Goal: Task Accomplishment & Management: Use online tool/utility

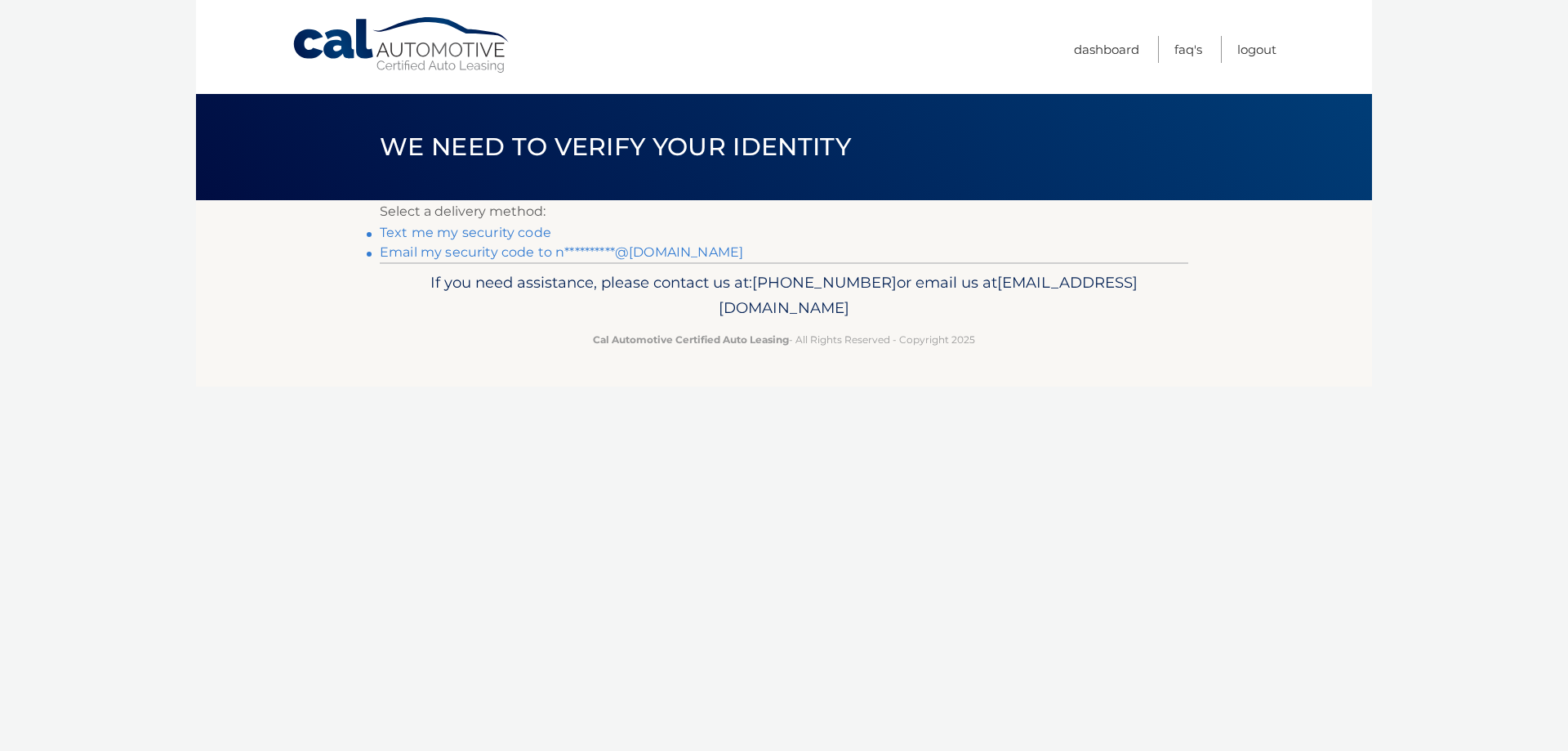
click at [439, 251] on link "**********" at bounding box center [561, 252] width 363 height 16
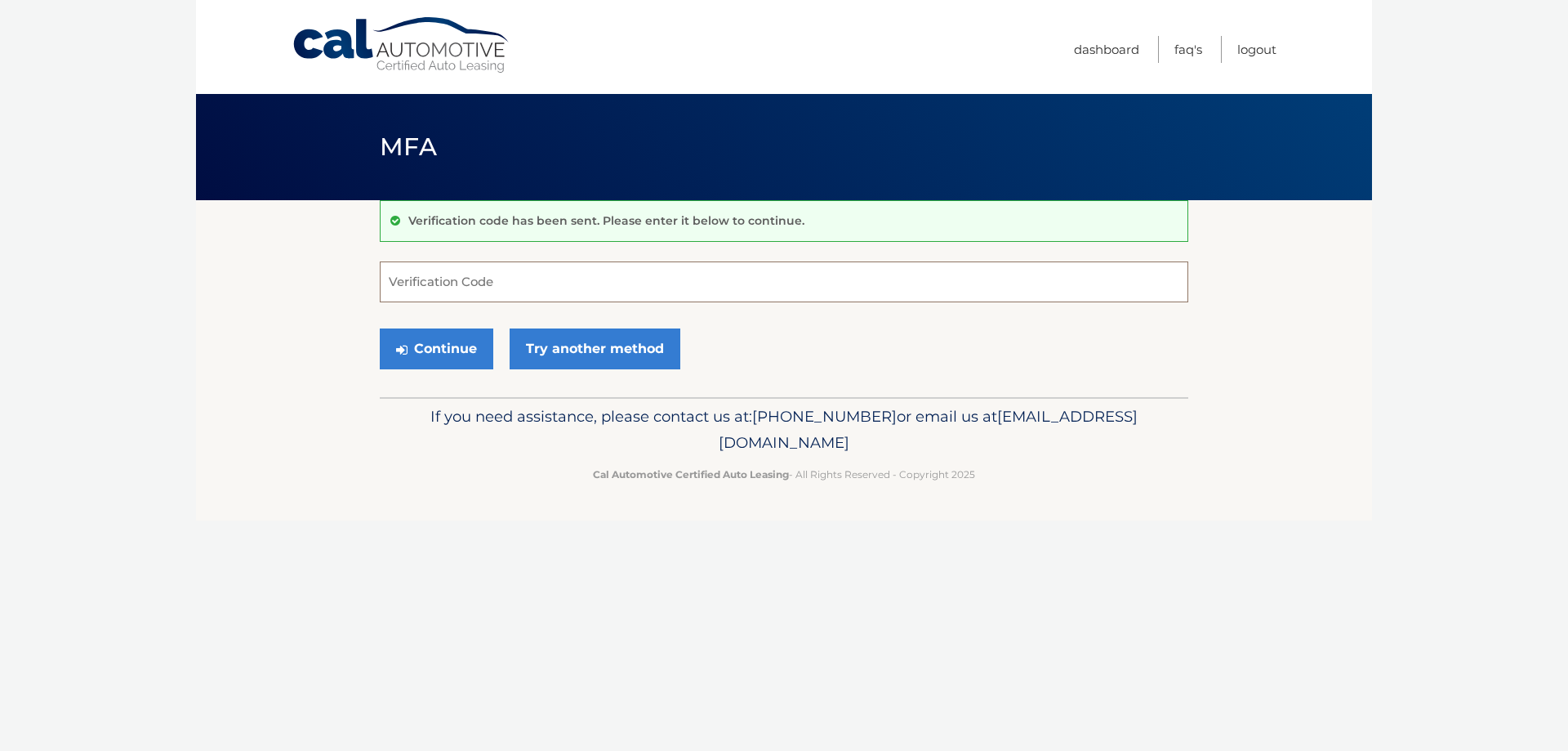
click at [514, 284] on input "Verification Code" at bounding box center [784, 282] width 808 height 41
type input "521218"
click at [380, 328] on button "Continue" at bounding box center [437, 349] width 114 height 41
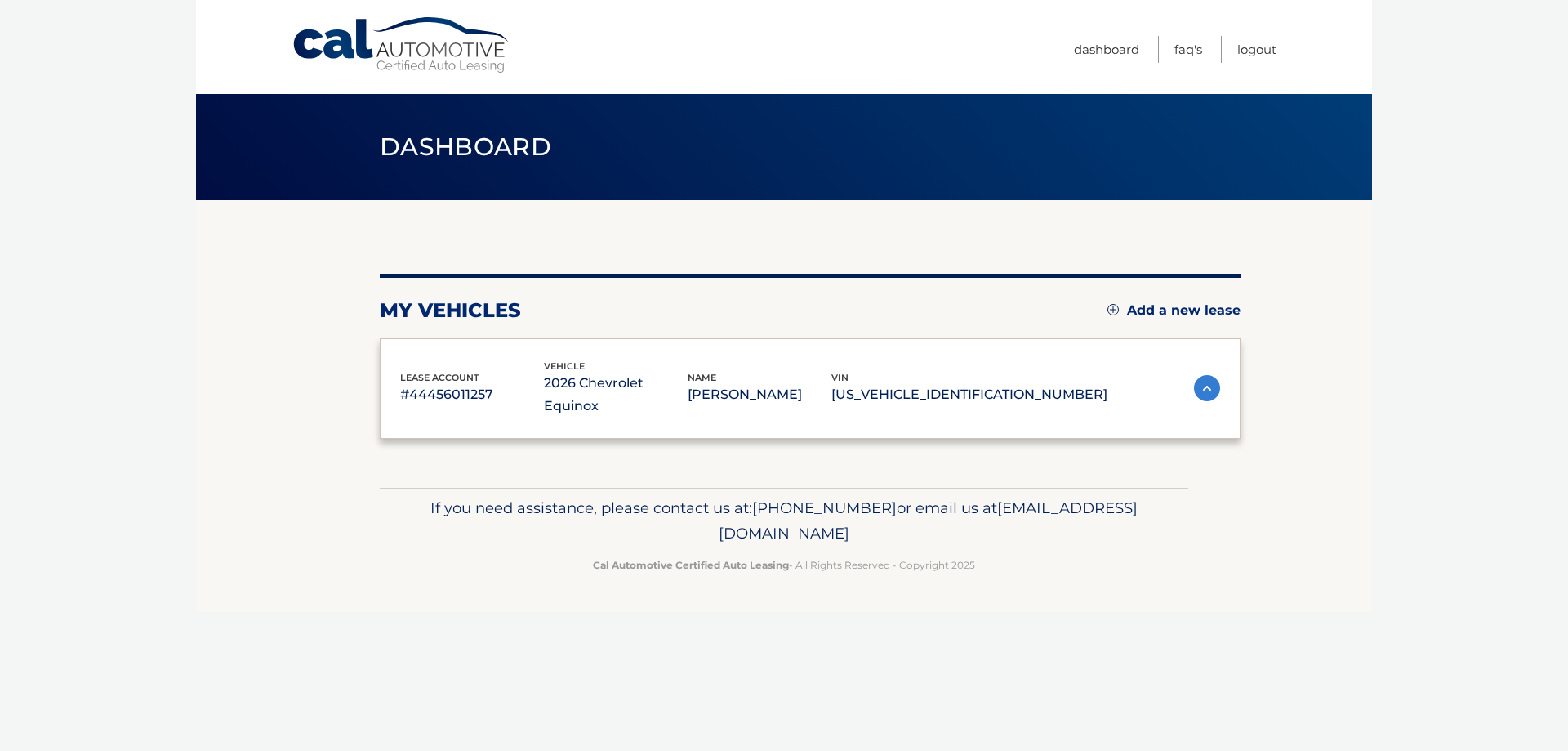
drag, startPoint x: 0, startPoint y: 0, endPoint x: 441, endPoint y: 333, distance: 552.6
click at [441, 333] on div "my vehicles Add a new lease lease account #44456011257 vehicle 2026 Chevrolet E…" at bounding box center [809, 355] width 860 height 165
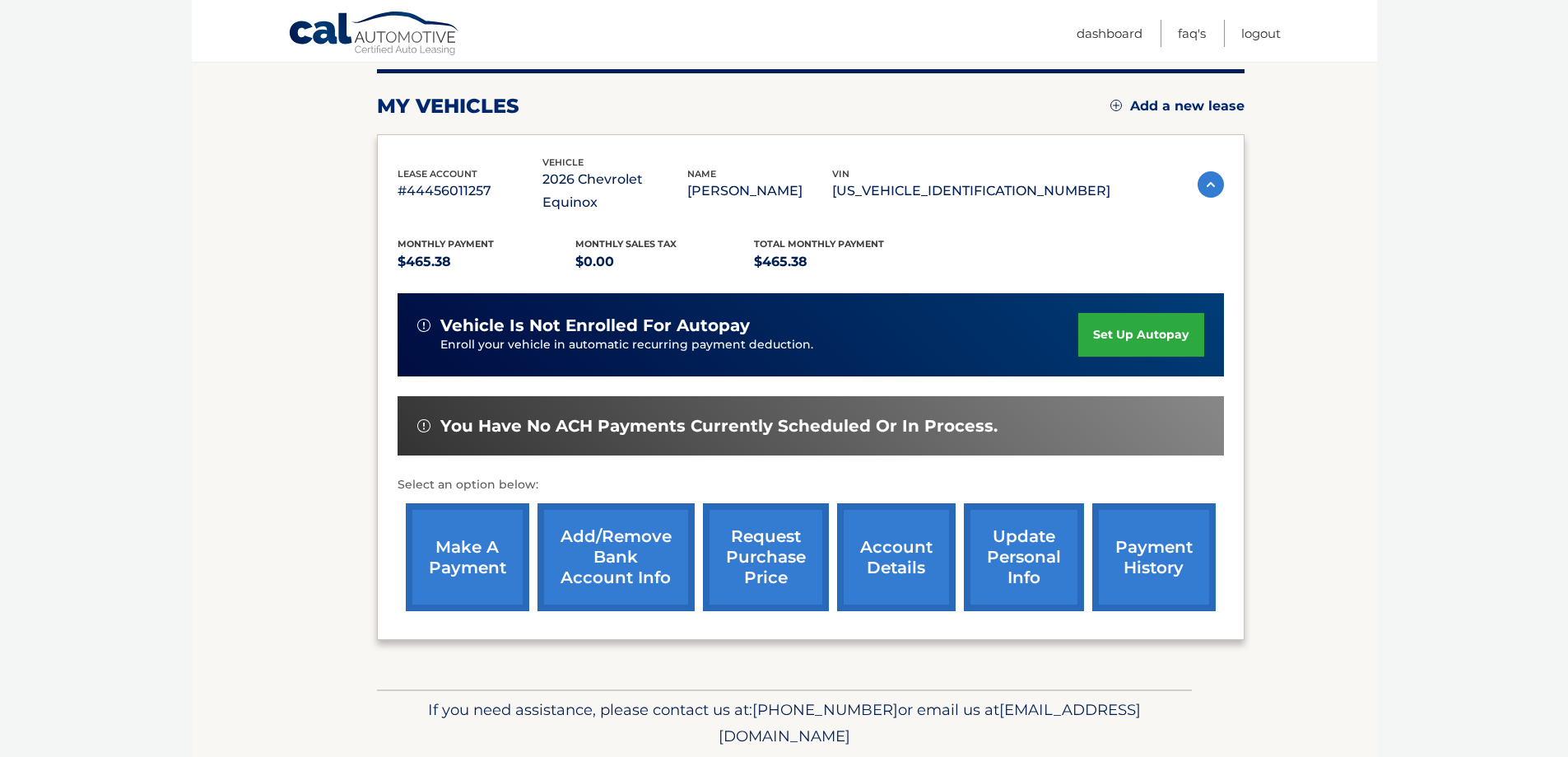
scroll to position [241, 0]
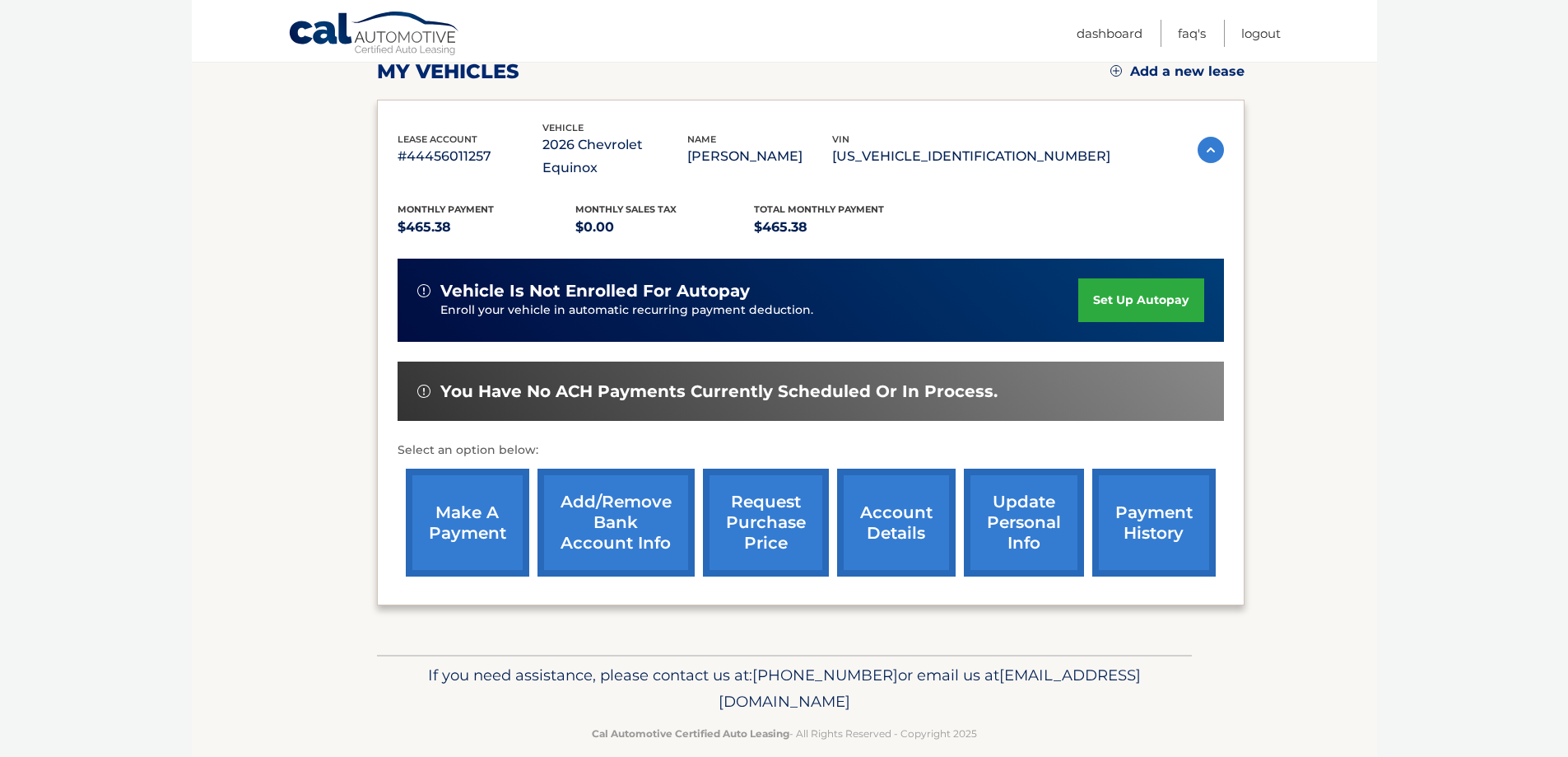
click at [473, 486] on link "make a payment" at bounding box center [467, 522] width 123 height 108
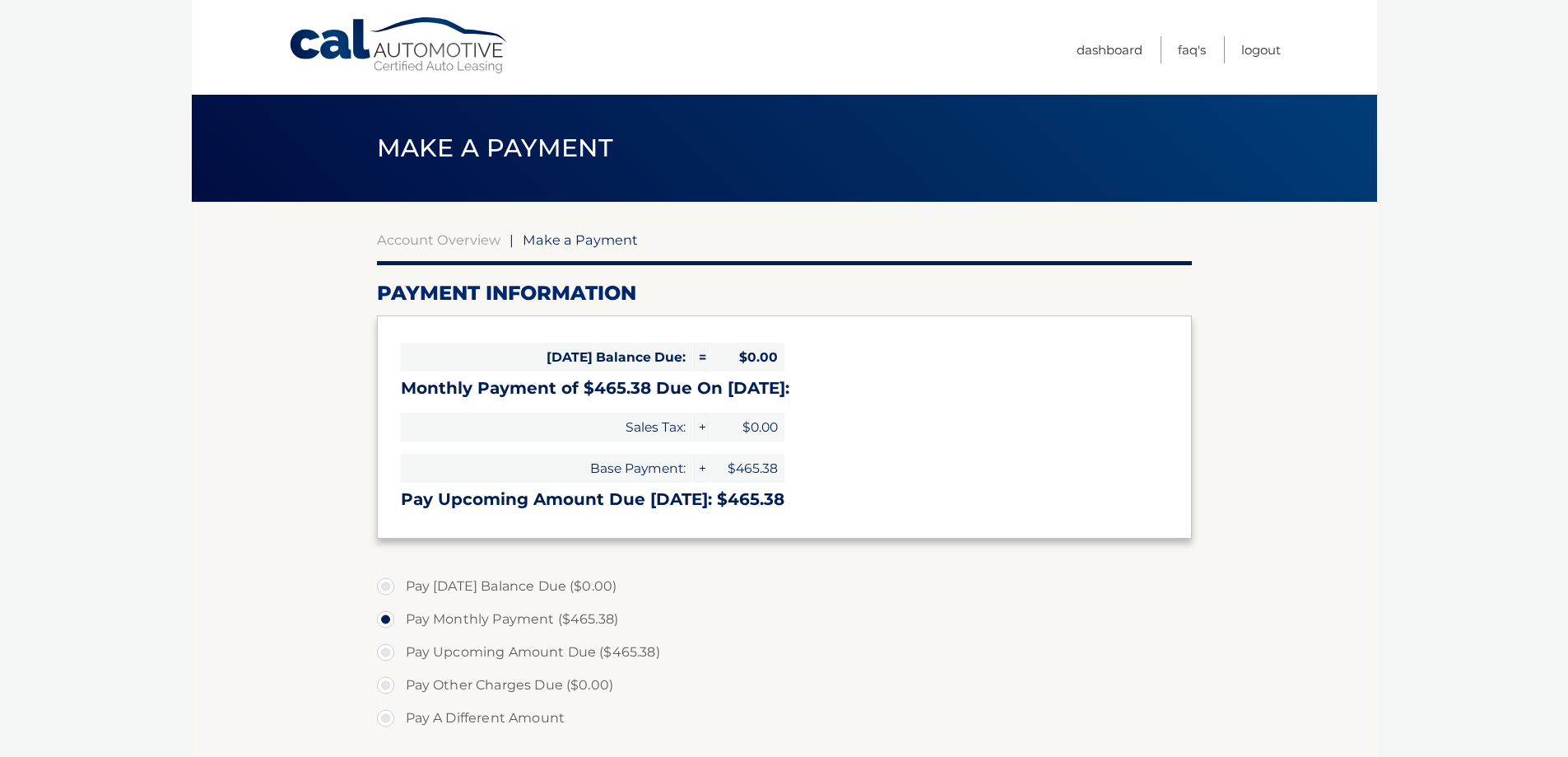
select select "Y2VjNWM2ZGUtODgxNS00YjI4LWI3NWQtMjAxYmNlM2MxMGFj"
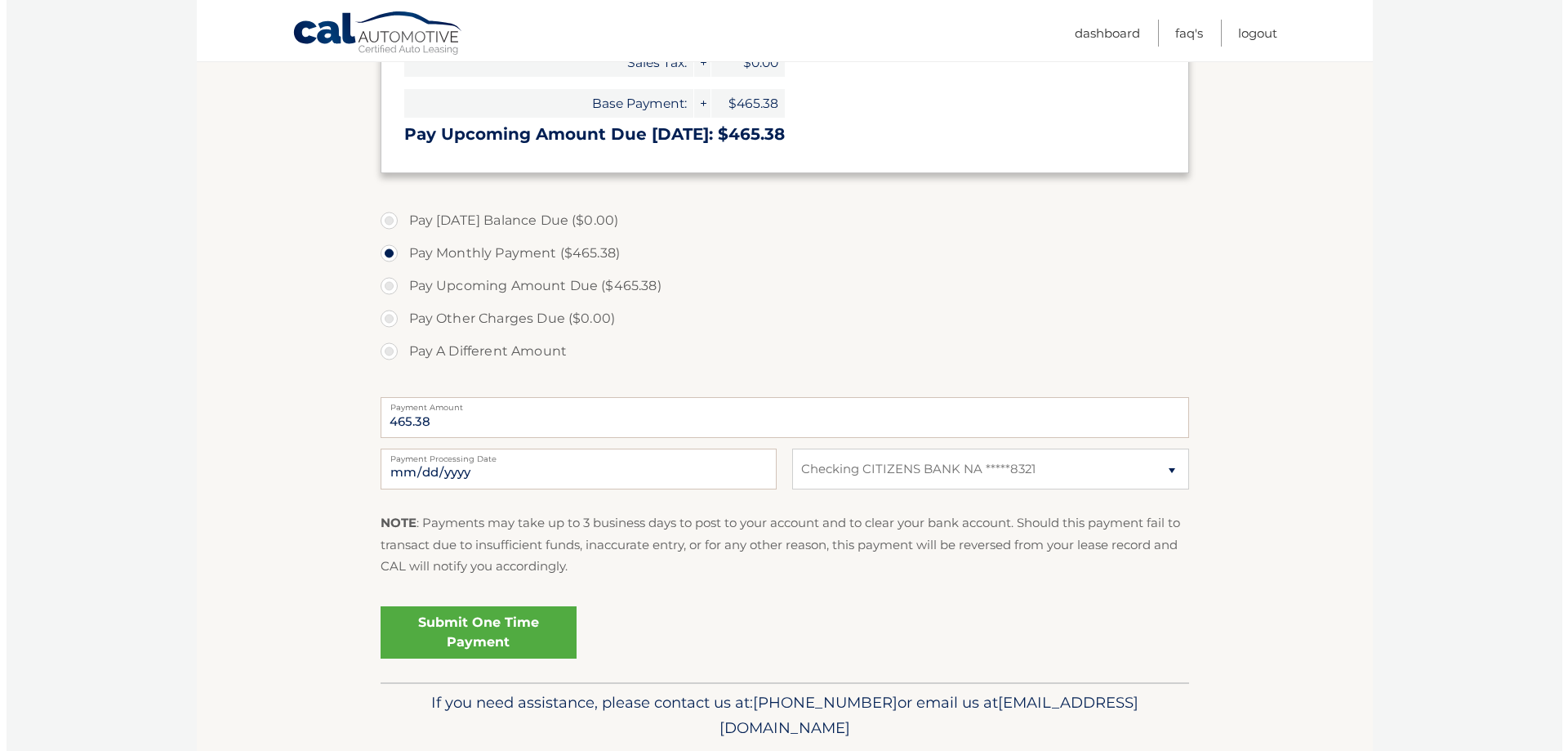
scroll to position [408, 0]
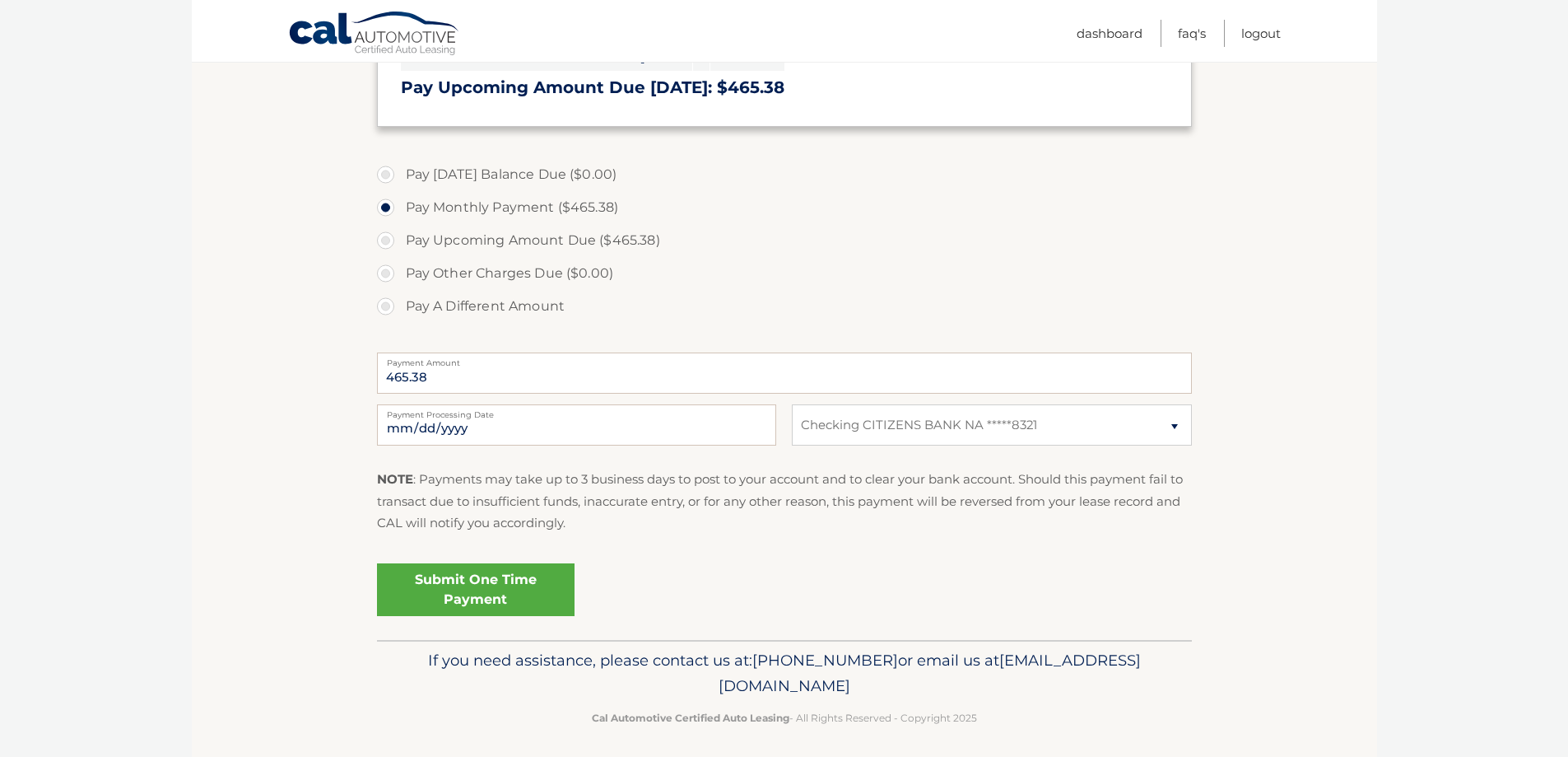
click at [456, 592] on link "Submit One Time Payment" at bounding box center [476, 589] width 197 height 52
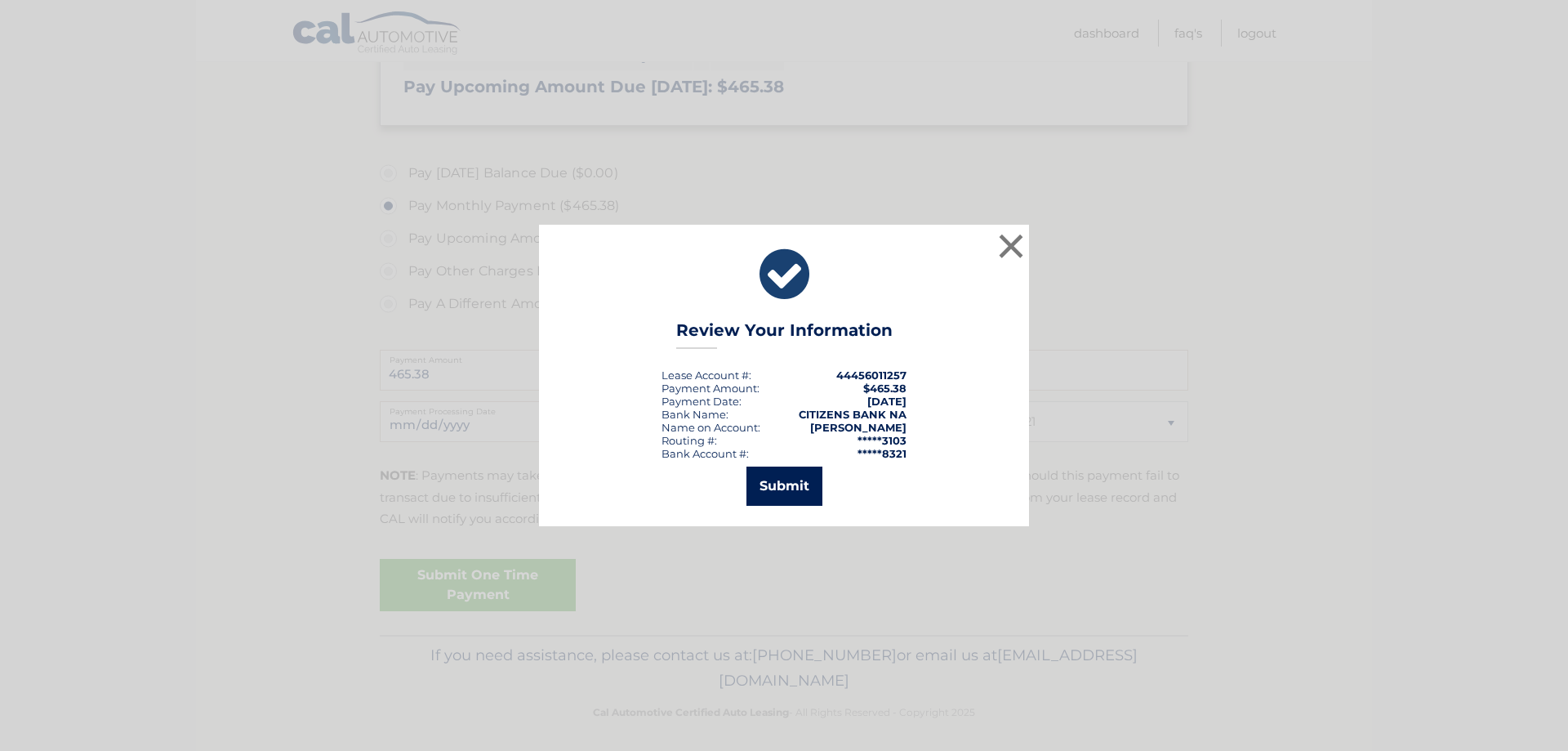
click at [783, 493] on button "Submit" at bounding box center [785, 486] width 76 height 39
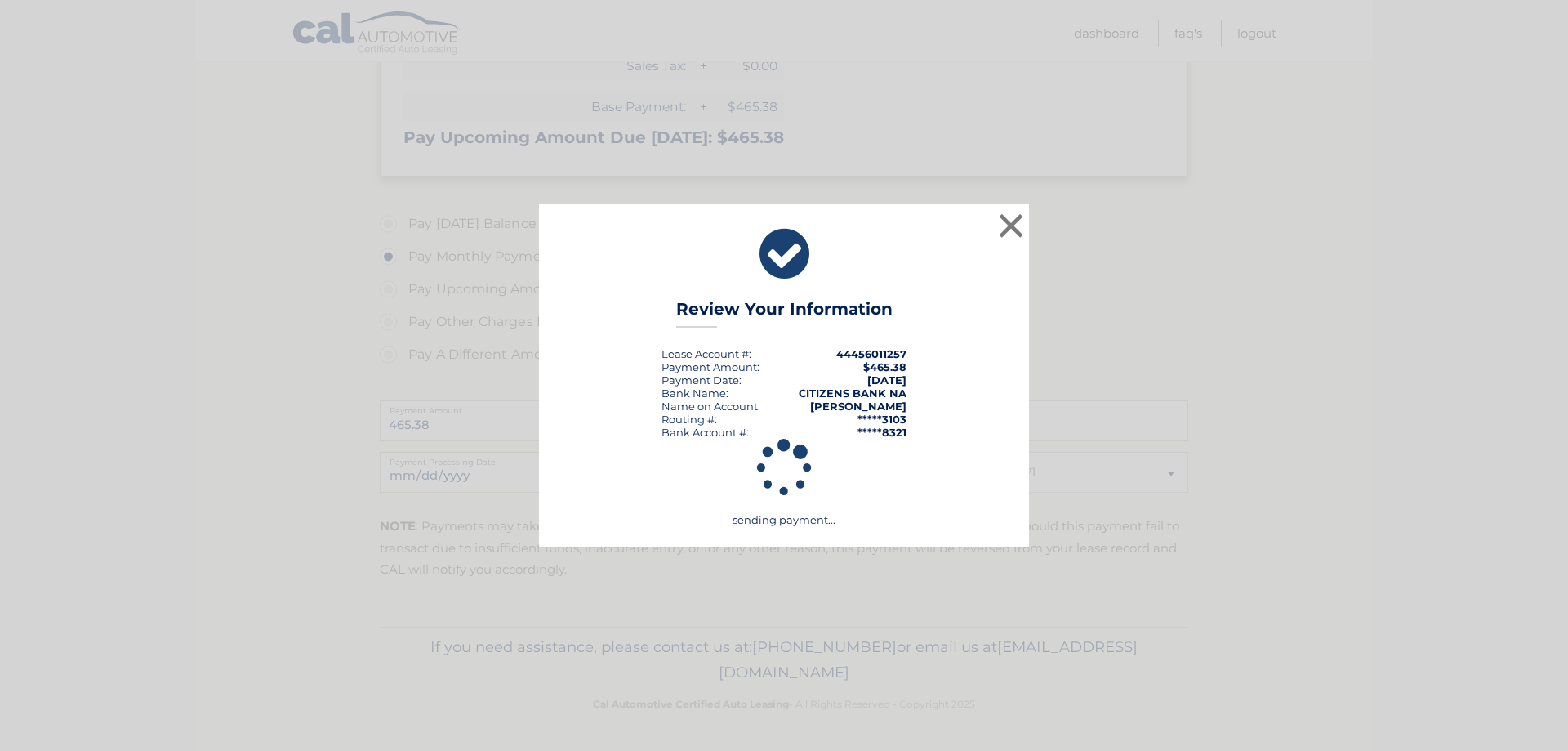
scroll to position [357, 0]
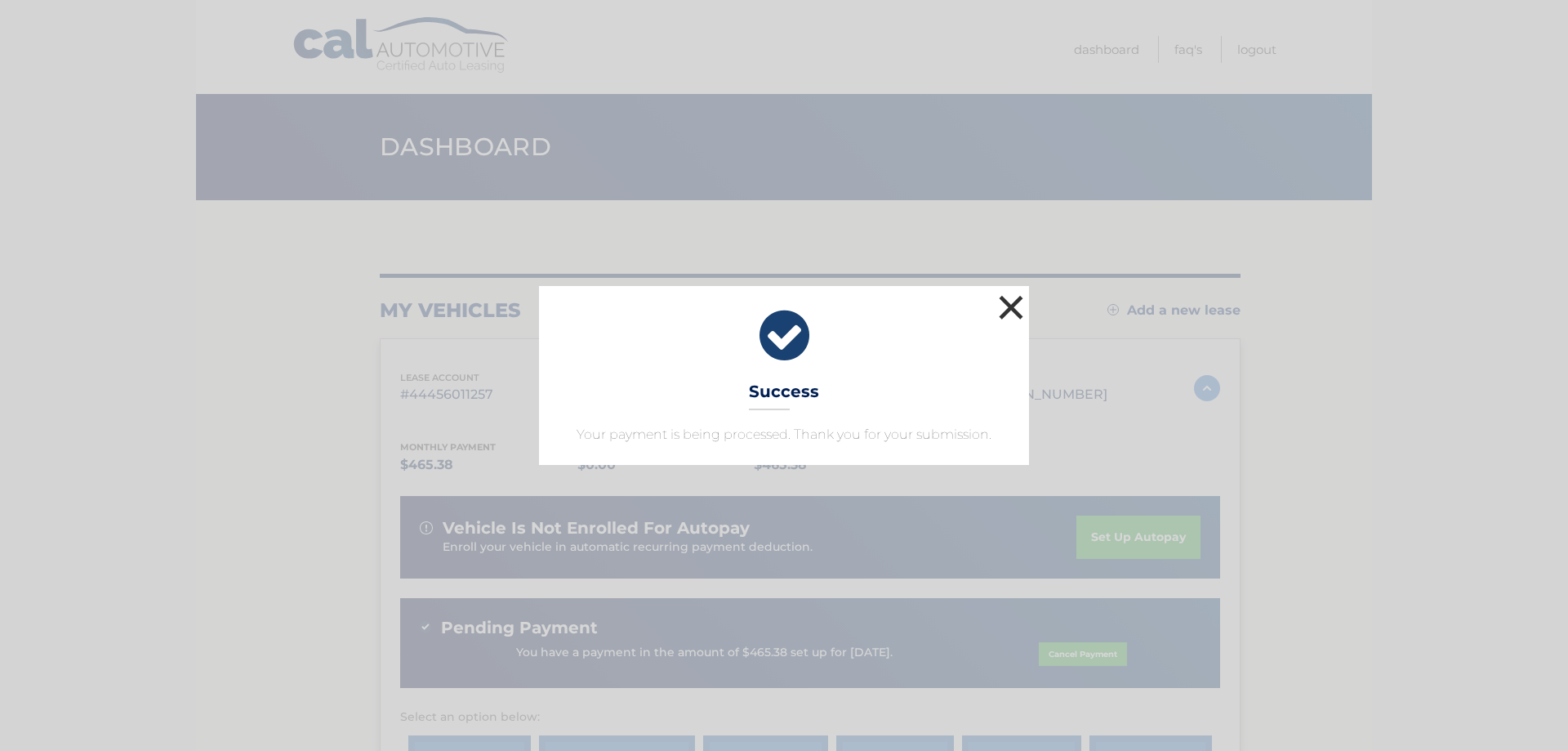
click at [1016, 302] on button "×" at bounding box center [1010, 306] width 32 height 32
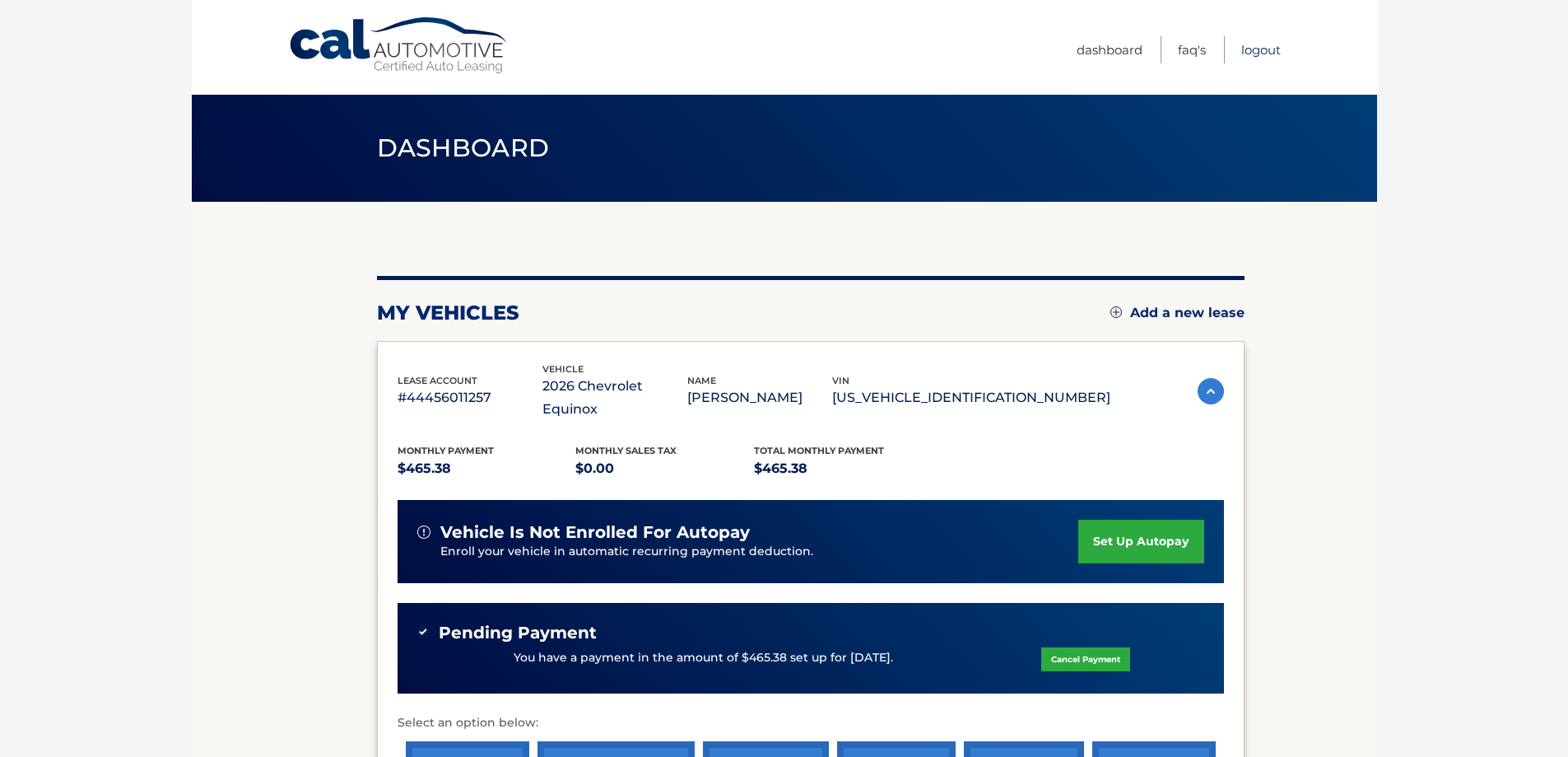
click at [1267, 50] on link "Logout" at bounding box center [1261, 50] width 39 height 28
